Goal: Download file/media

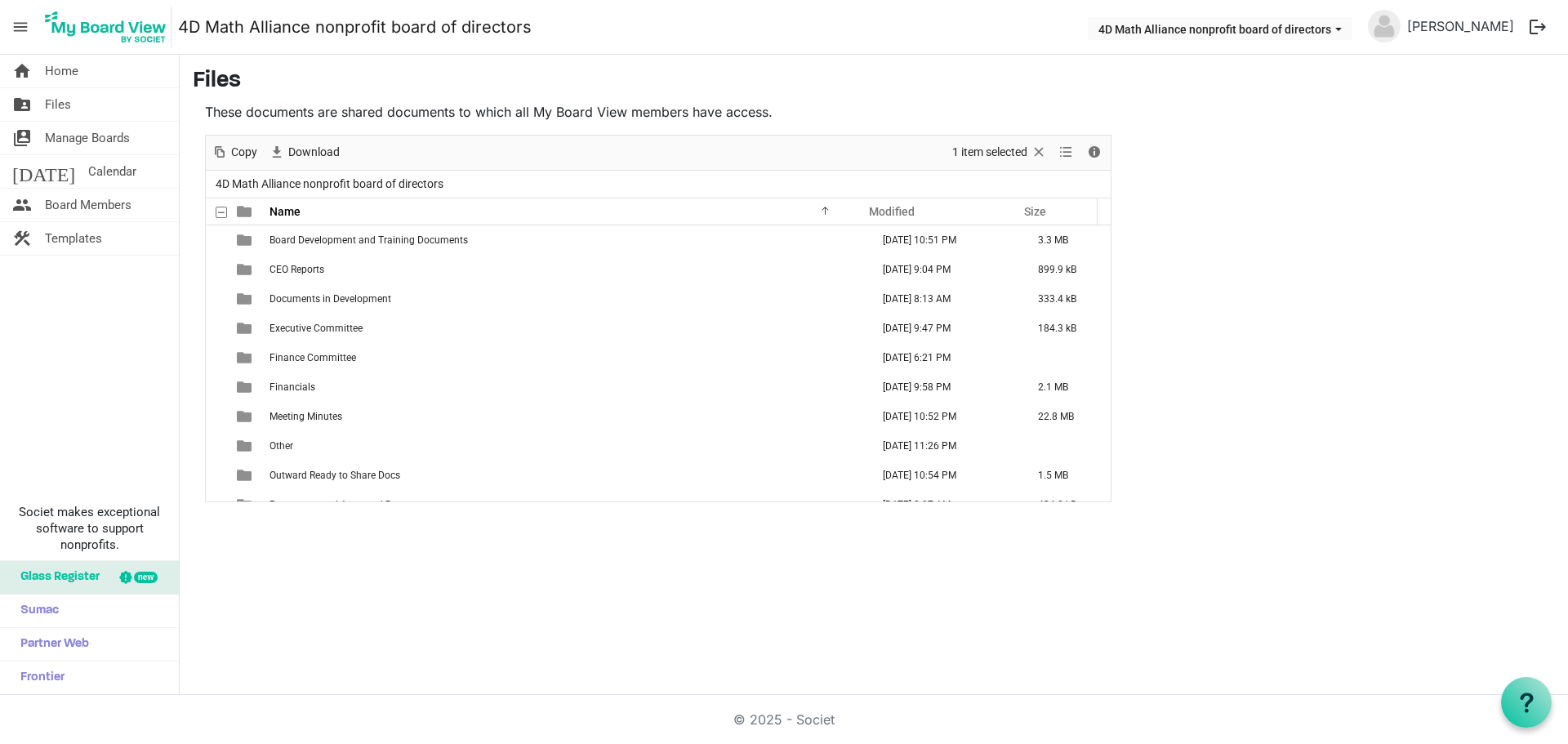
scroll to position [165, 0]
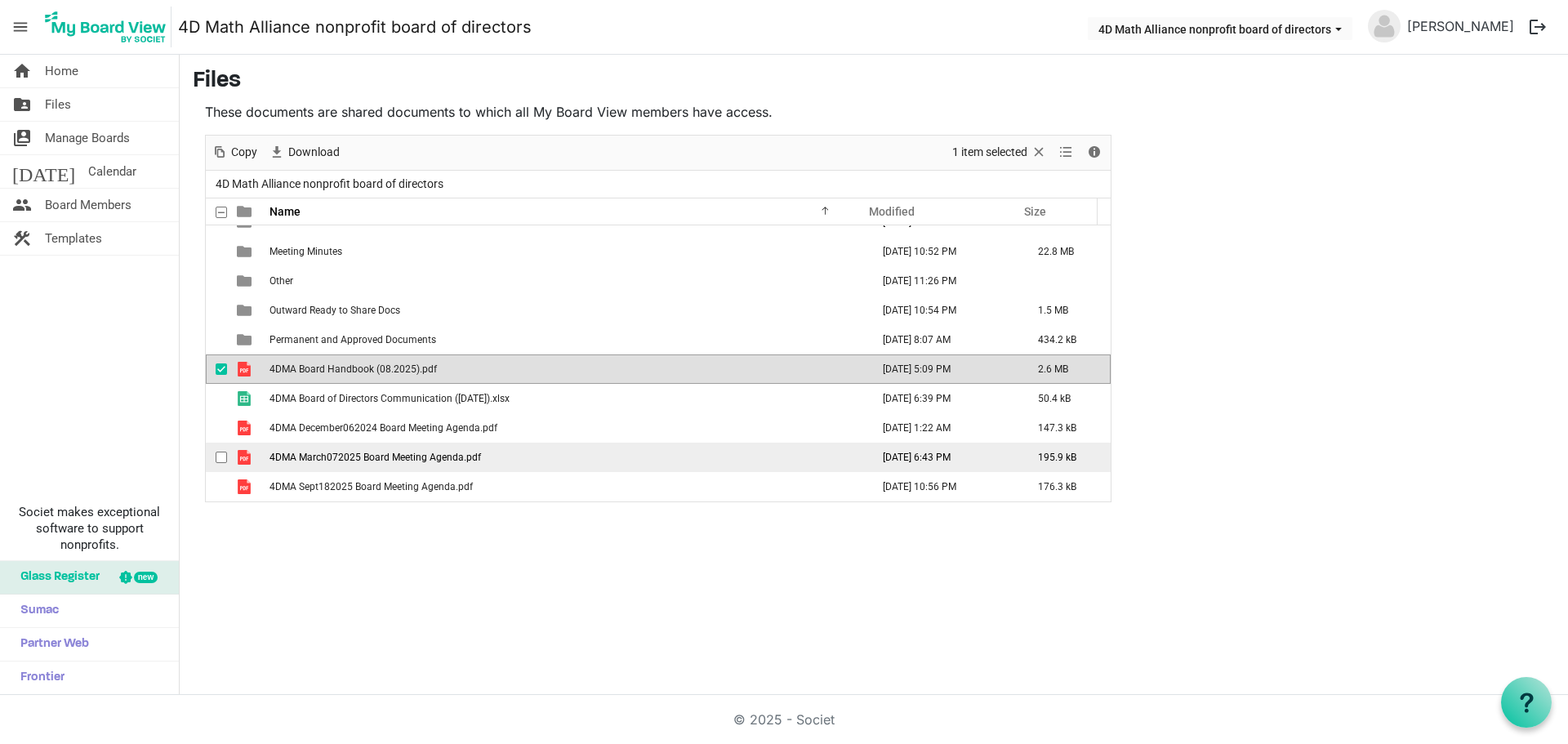
click at [434, 462] on span "4DMA March072025 Board Meeting Agenda.pdf" at bounding box center [374, 457] width 211 height 11
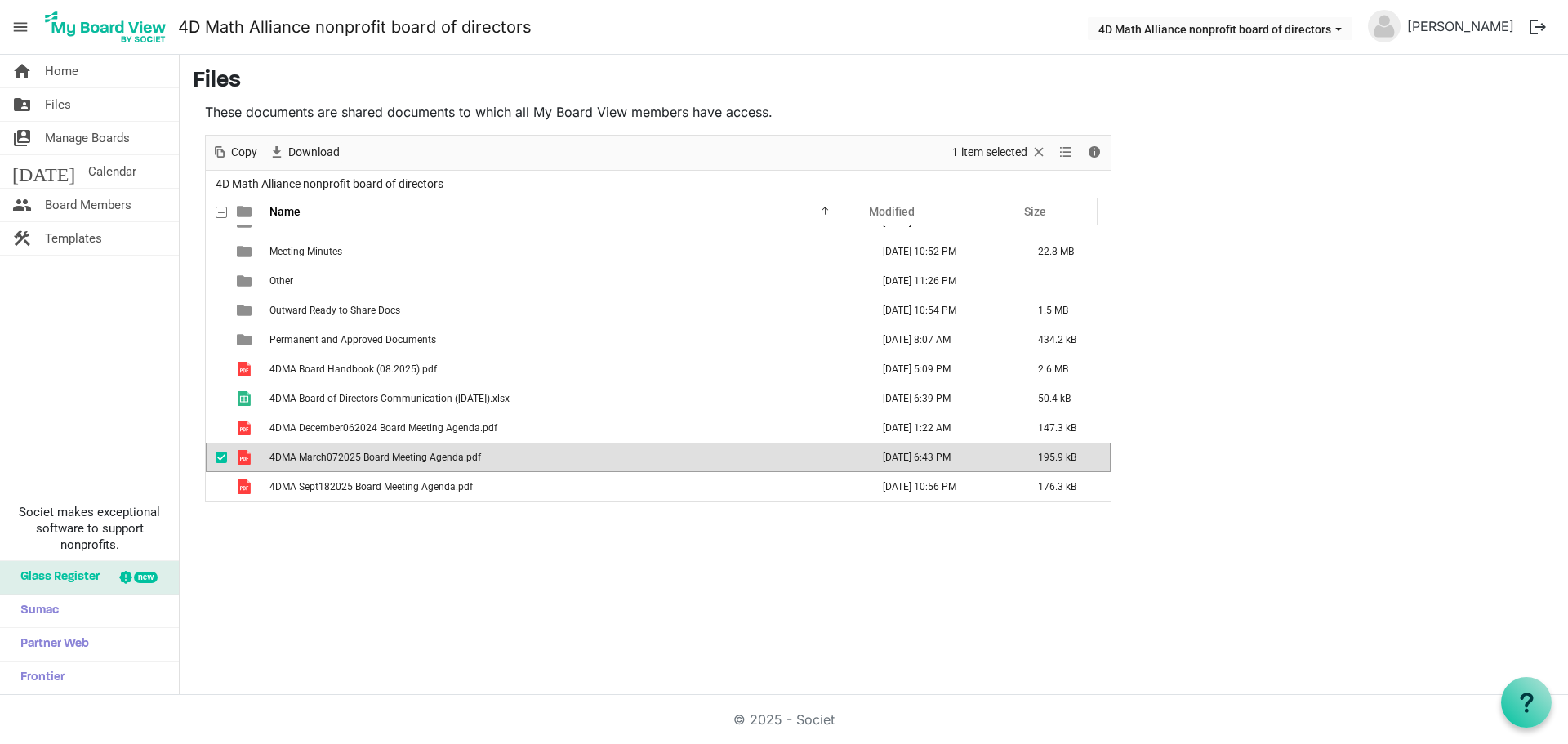
click at [434, 462] on span "4DMA March072025 Board Meeting Agenda.pdf" at bounding box center [374, 457] width 211 height 11
click at [366, 619] on div "home Home folder_shared Files switch_account Manage Boards [DATE] Calendar peop…" at bounding box center [784, 374] width 1568 height 640
click at [98, 68] on link "home Home" at bounding box center [89, 71] width 179 height 32
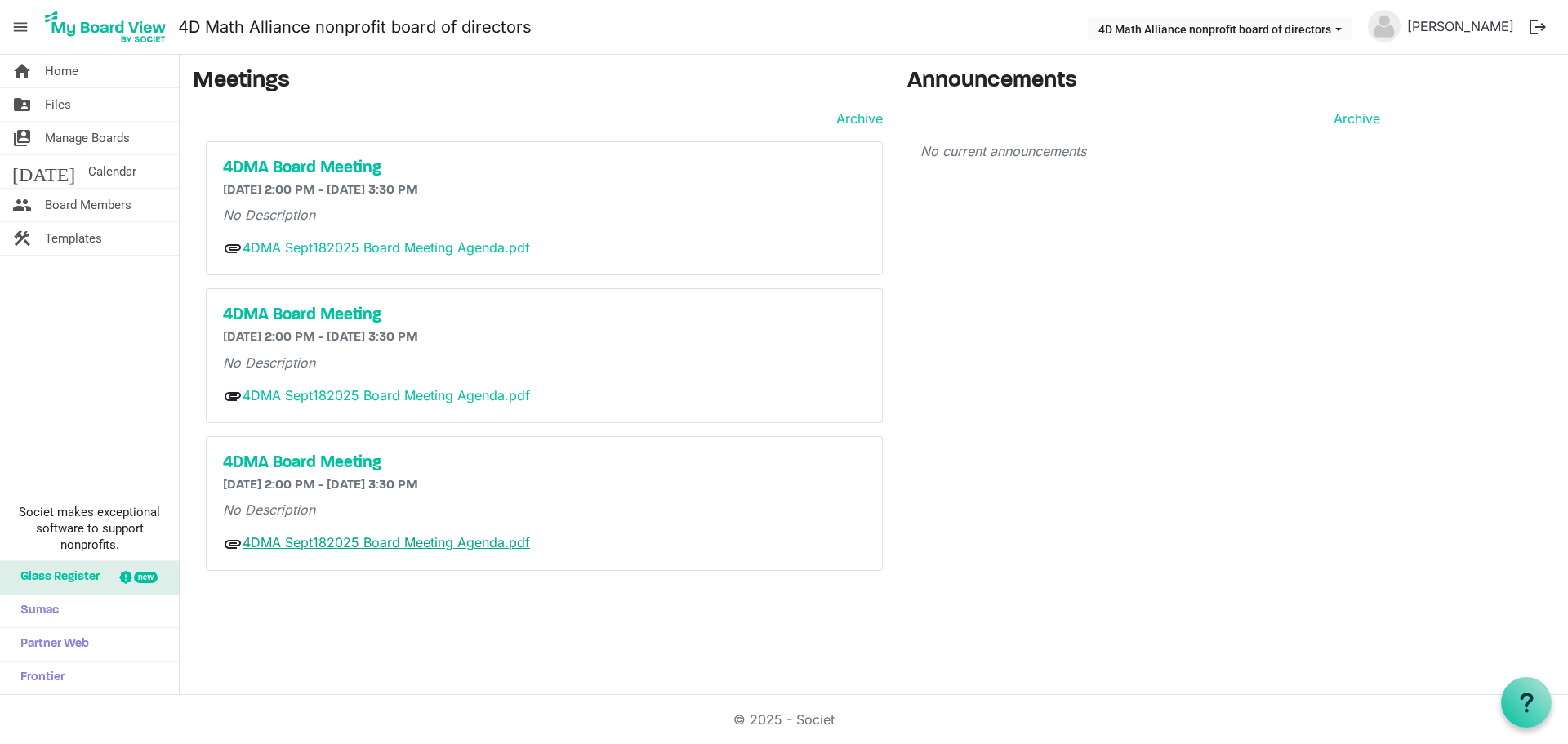
click at [397, 542] on link "4DMA Sept182025 Board Meeting Agenda.pdf" at bounding box center [386, 542] width 287 height 16
click at [338, 397] on link "4DMA Sept182025 Board Meeting Agenda.pdf" at bounding box center [386, 394] width 287 height 16
